Goal: Task Accomplishment & Management: Use online tool/utility

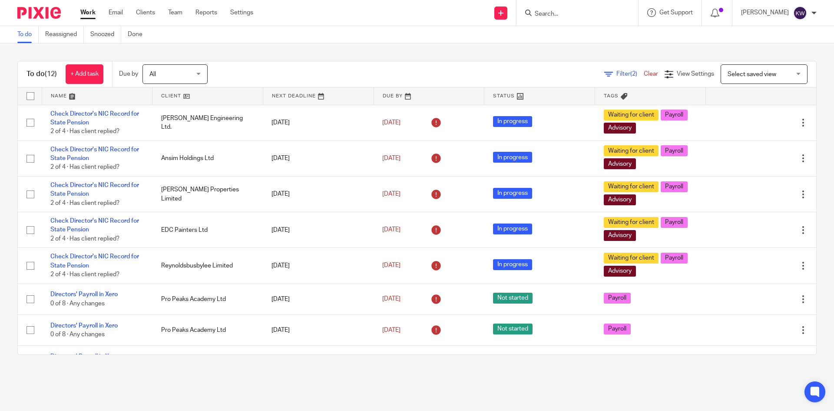
click at [571, 10] on input "Search" at bounding box center [573, 14] width 78 height 8
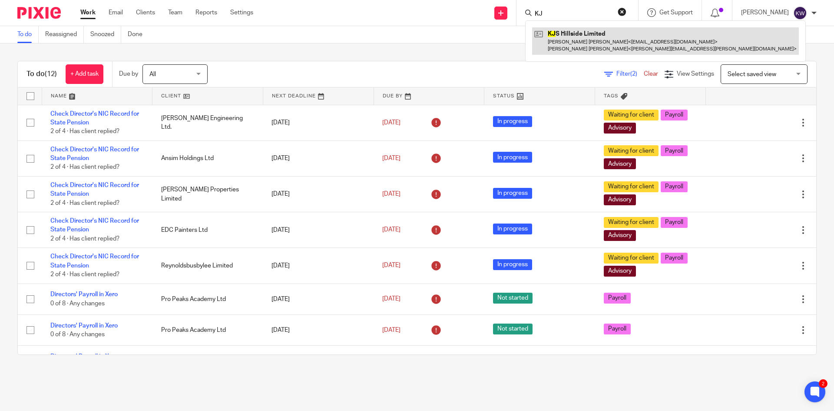
type input "KJ"
click at [568, 40] on link at bounding box center [665, 40] width 267 height 27
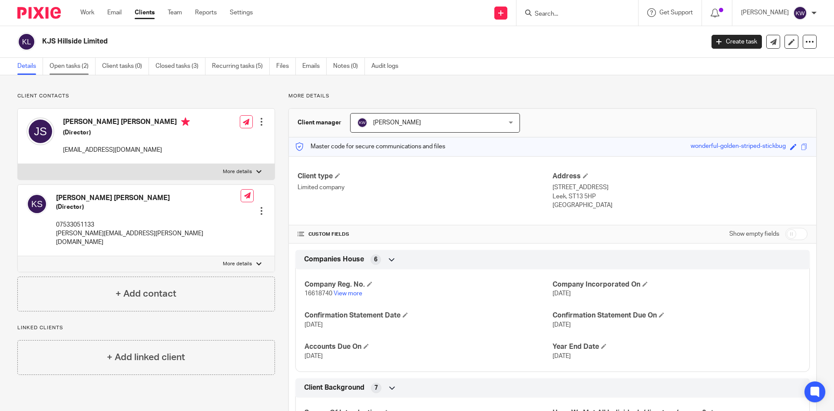
click at [60, 70] on link "Open tasks (2)" at bounding box center [73, 66] width 46 height 17
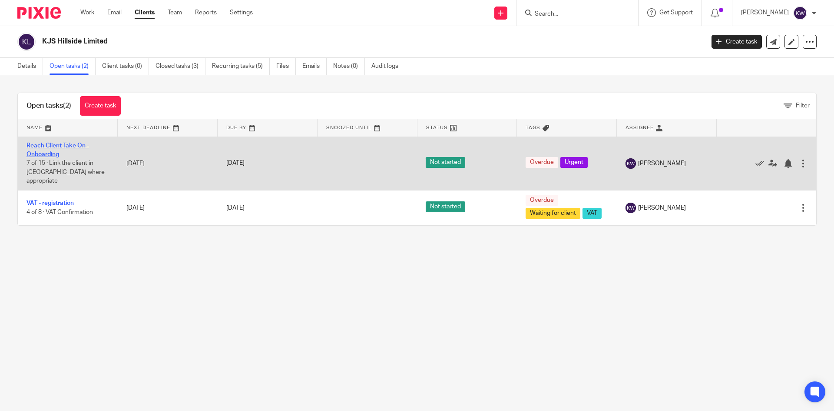
click at [51, 153] on link "Reach Client Take On - Onboarding" at bounding box center [58, 150] width 63 height 15
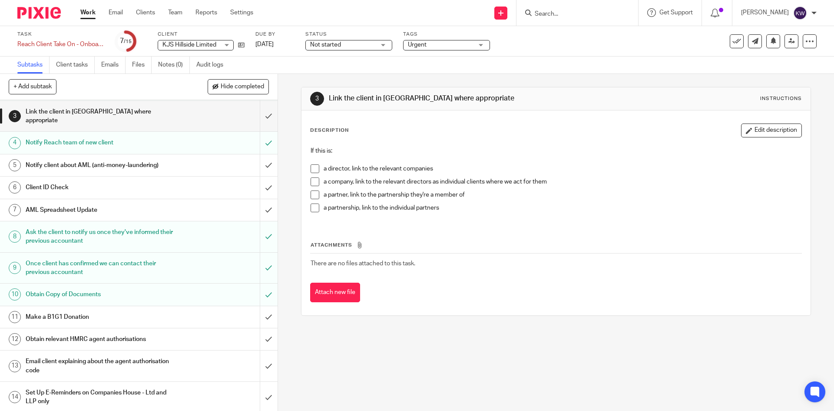
scroll to position [60, 0]
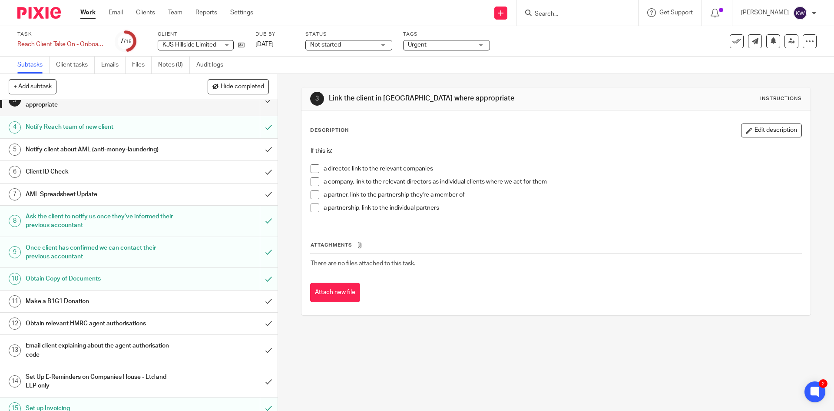
click at [152, 317] on h1 "Obtain relevant HMRC agent authorisations" at bounding box center [101, 323] width 150 height 13
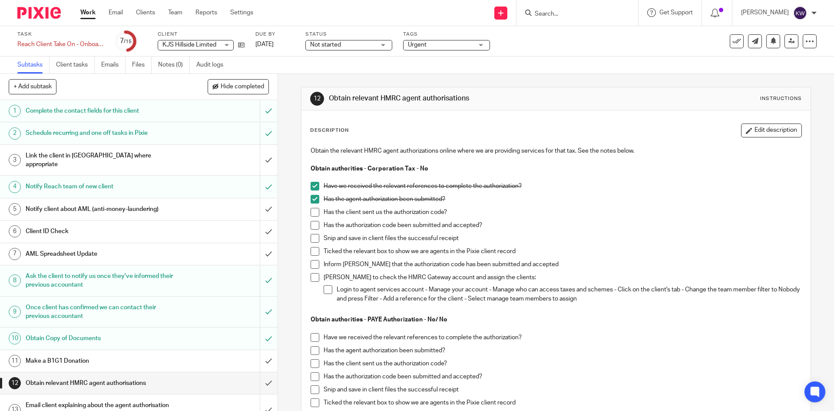
click at [314, 212] on span at bounding box center [315, 212] width 9 height 9
click at [313, 225] on span at bounding box center [315, 225] width 9 height 9
click at [582, 11] on input "Search" at bounding box center [573, 14] width 78 height 8
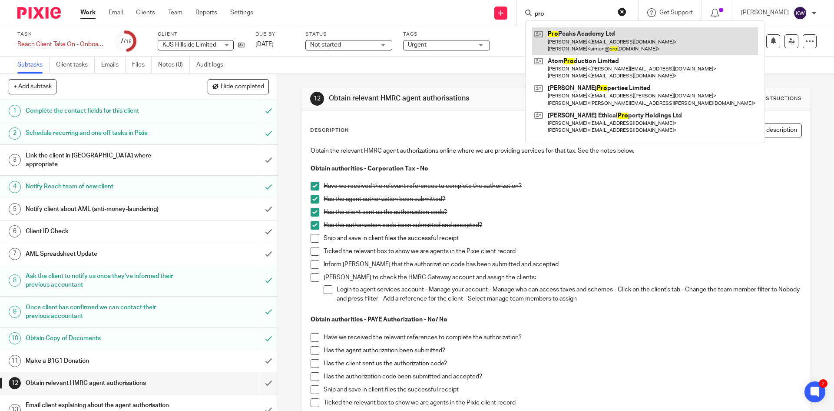
type input "pro"
click at [635, 37] on link at bounding box center [645, 40] width 226 height 27
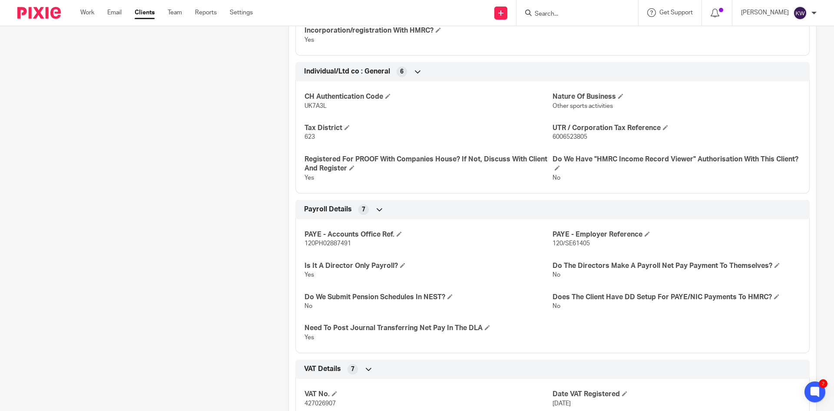
scroll to position [695, 0]
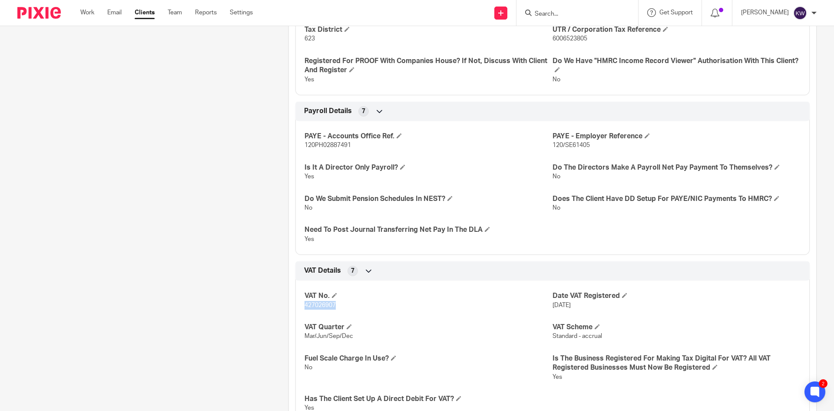
drag, startPoint x: 335, startPoint y: 306, endPoint x: 303, endPoint y: 308, distance: 31.8
click at [305, 308] on p "427026907" at bounding box center [429, 305] width 248 height 9
copy span "427026907"
